Goal: Browse casually

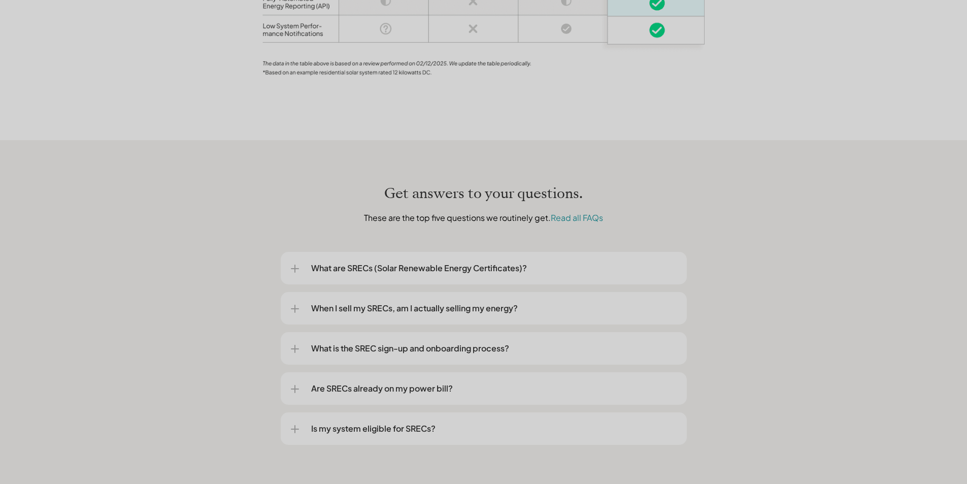
scroll to position [1219, 0]
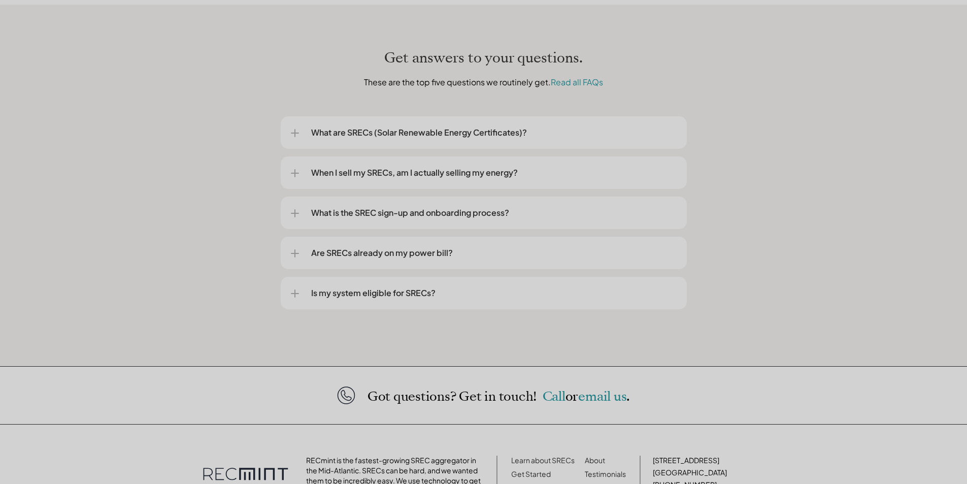
click at [299, 129] on div at bounding box center [295, 133] width 8 height 8
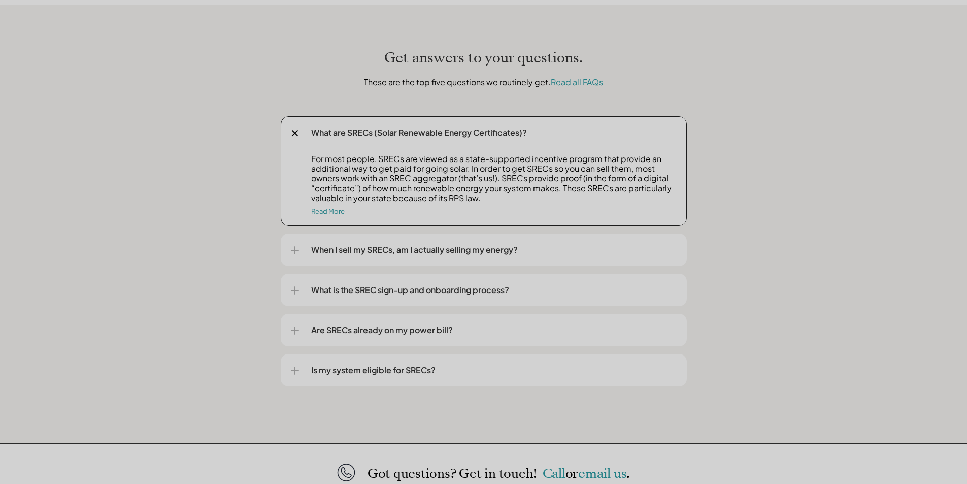
click at [293, 127] on div at bounding box center [295, 133] width 12 height 12
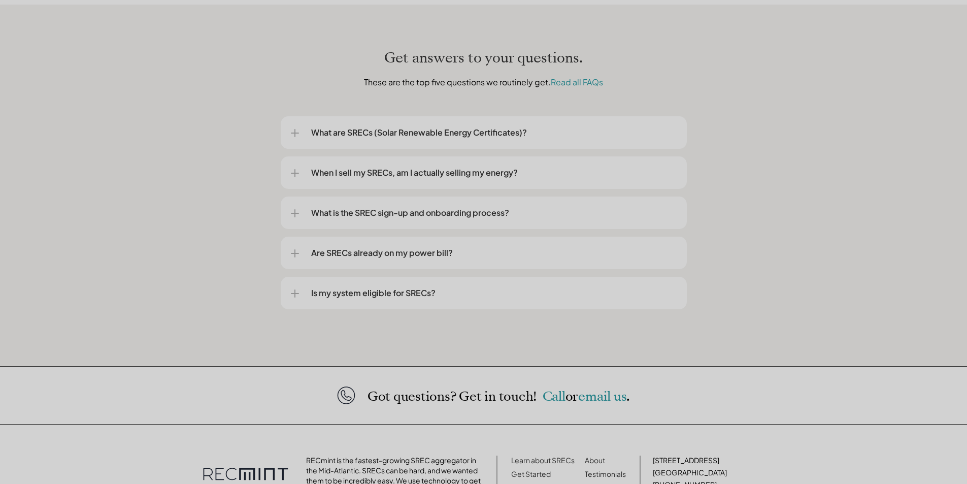
click at [292, 173] on div at bounding box center [295, 173] width 8 height 1
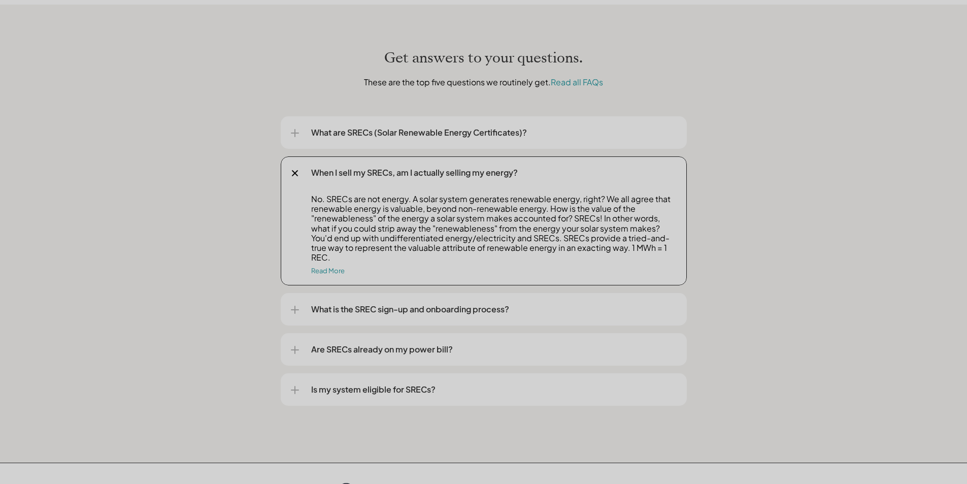
click at [289, 168] on div at bounding box center [295, 174] width 12 height 12
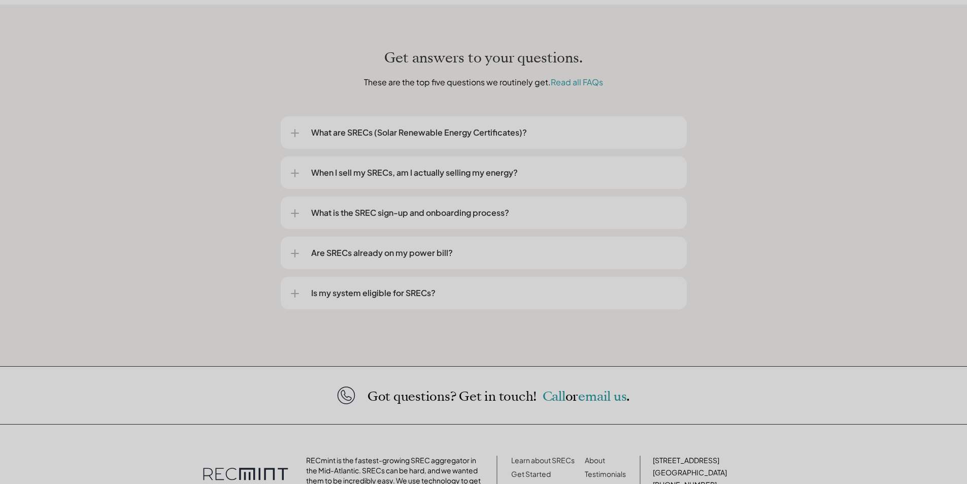
drag, startPoint x: 264, startPoint y: 162, endPoint x: 235, endPoint y: 184, distance: 36.2
click at [235, 184] on div "Get answers to your questions. These are the top five questions we routinely ge…" at bounding box center [483, 186] width 967 height 362
click at [296, 249] on div at bounding box center [295, 253] width 8 height 8
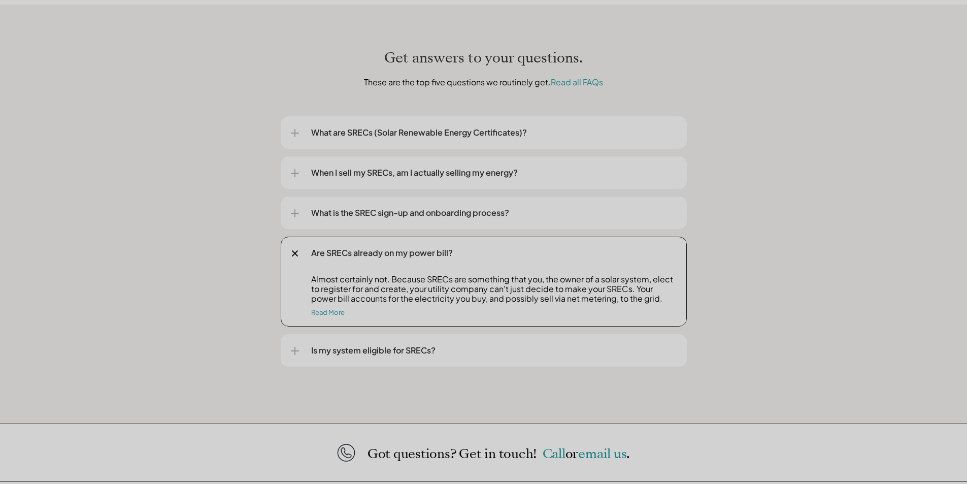
click at [295, 347] on div at bounding box center [295, 351] width 1 height 8
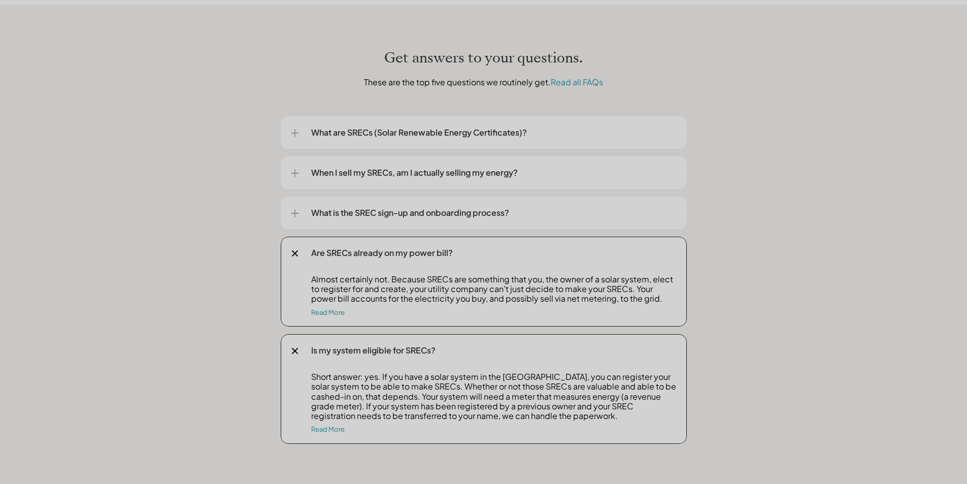
click at [296, 348] on div at bounding box center [294, 351] width 7 height 7
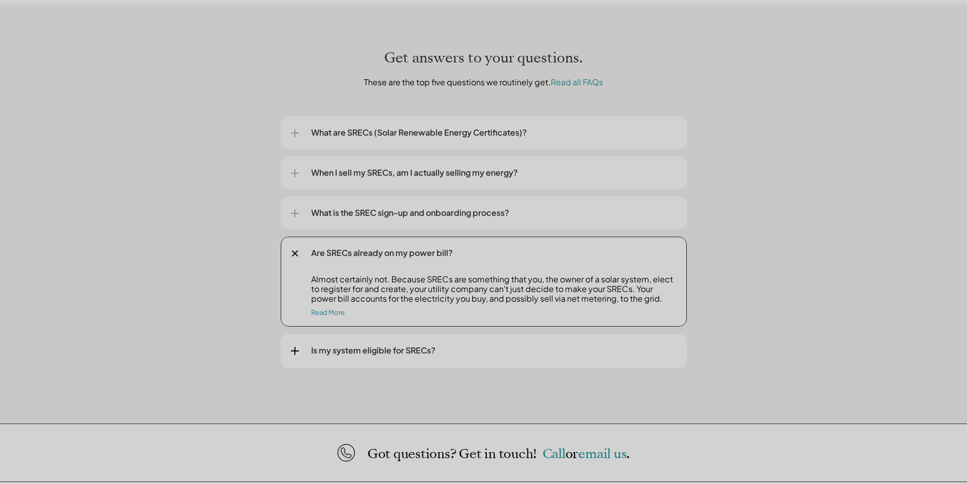
click at [297, 250] on div at bounding box center [294, 253] width 7 height 7
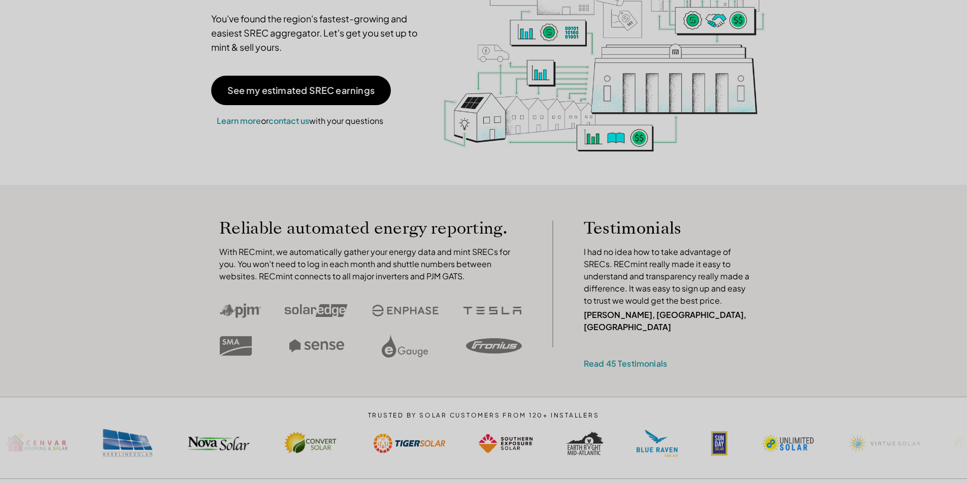
scroll to position [0, 0]
